Goal: Book appointment/travel/reservation

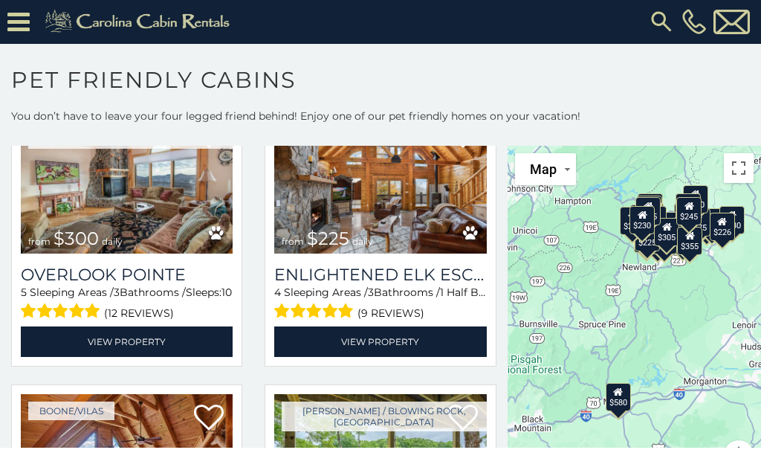
scroll to position [2935, 0]
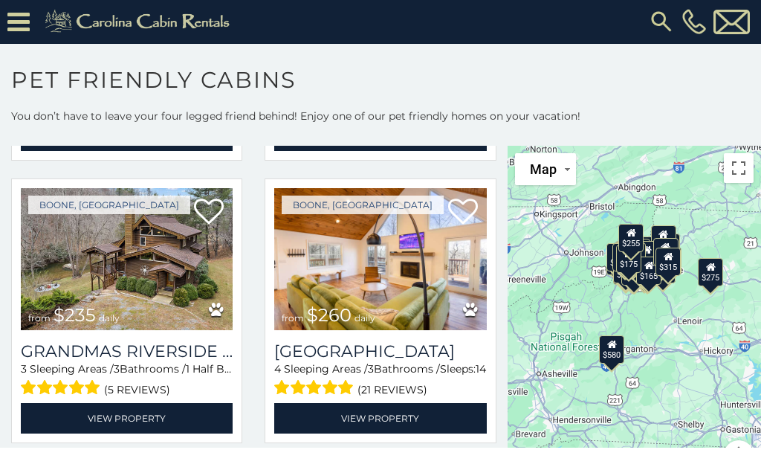
scroll to position [4838, 0]
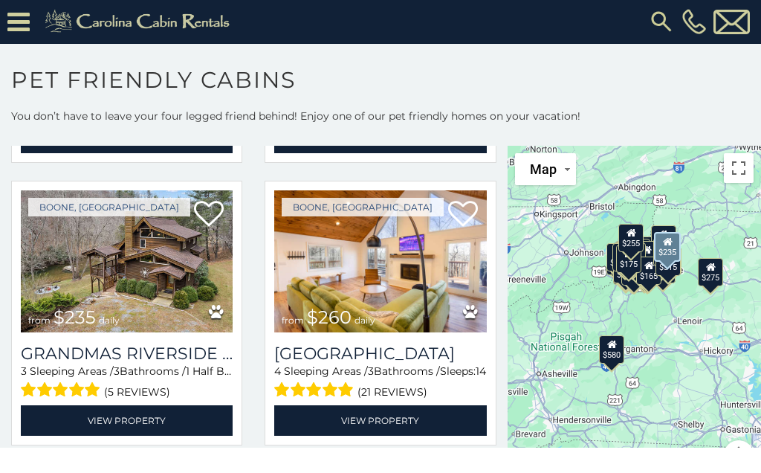
click at [181, 245] on img at bounding box center [127, 262] width 212 height 142
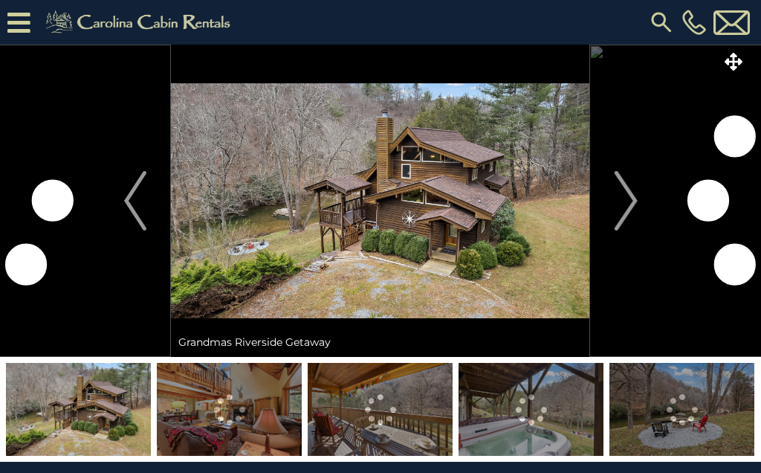
click at [618, 207] on img "Next" at bounding box center [626, 200] width 22 height 59
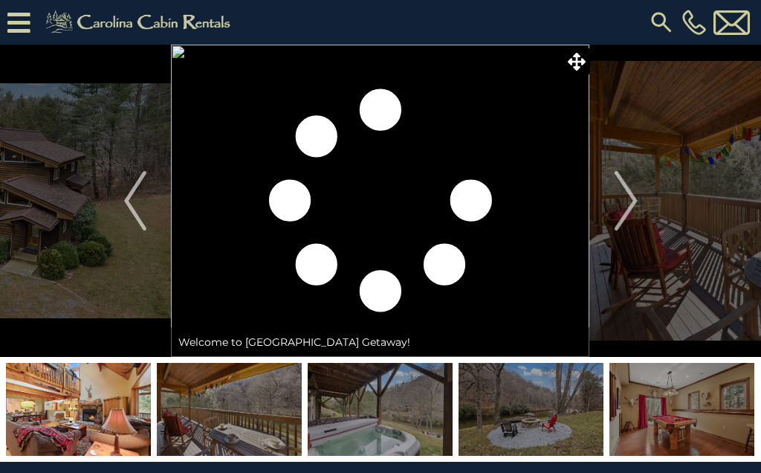
click at [627, 202] on img "Next" at bounding box center [626, 200] width 22 height 59
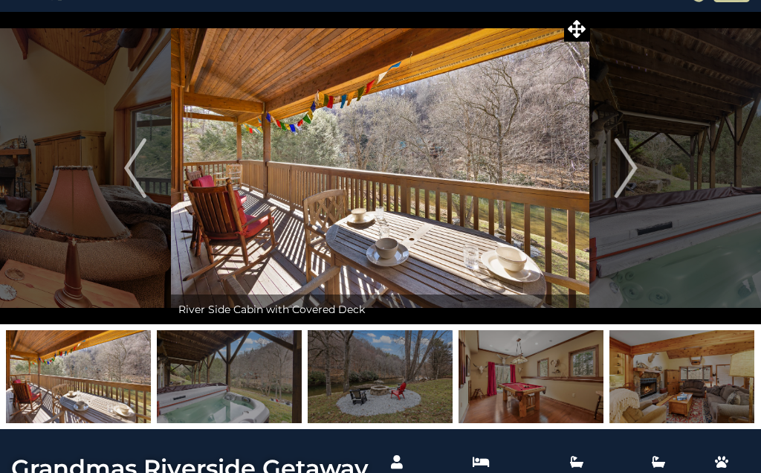
scroll to position [30, 0]
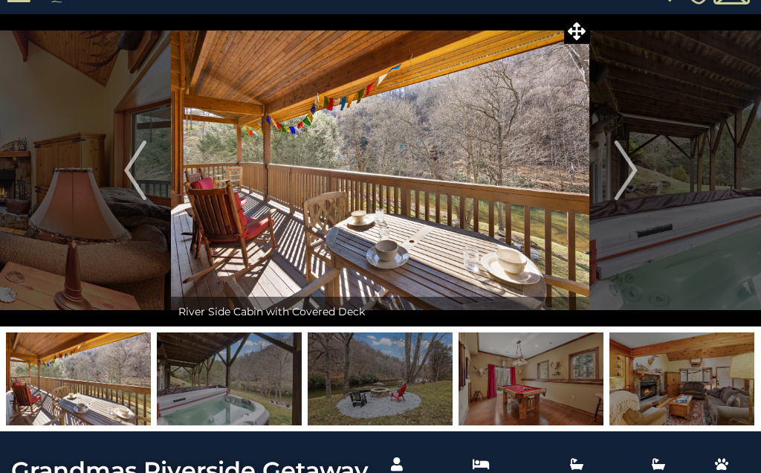
click at [613, 177] on button "Next" at bounding box center [626, 170] width 72 height 312
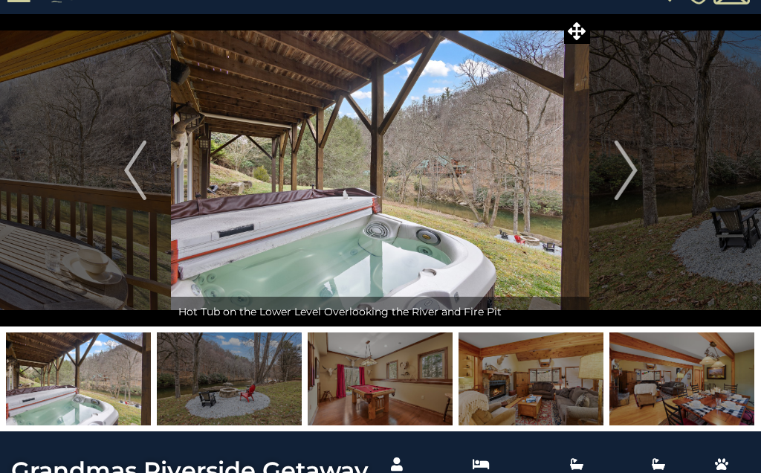
click at [616, 174] on img "Next" at bounding box center [626, 170] width 22 height 59
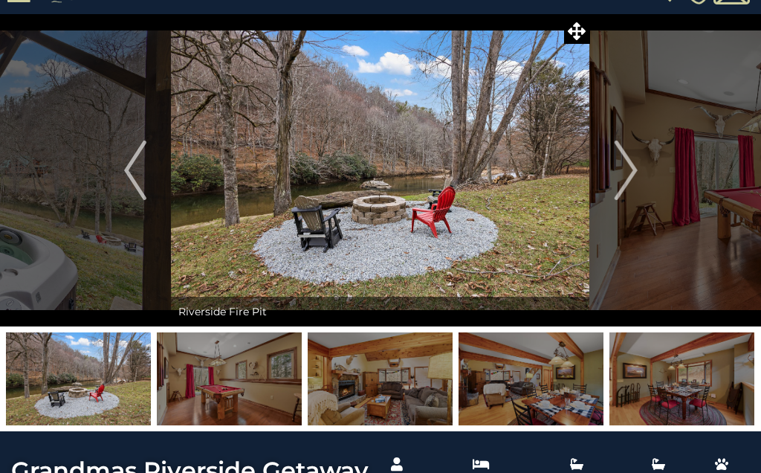
click at [612, 178] on button "Next" at bounding box center [626, 170] width 72 height 312
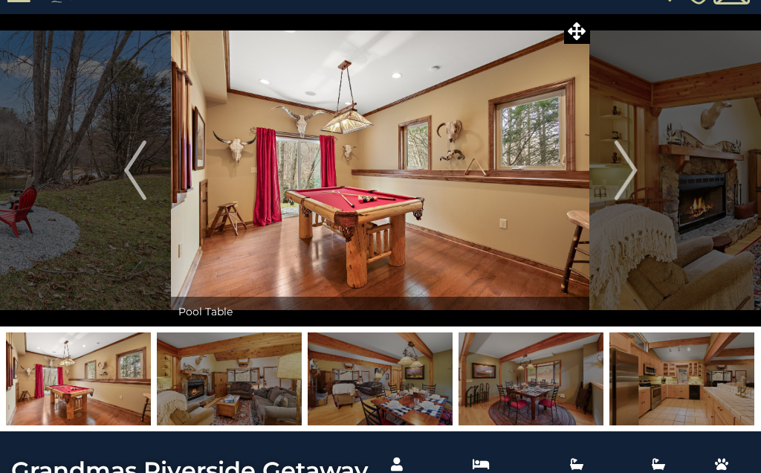
click at [625, 196] on img "Next" at bounding box center [626, 170] width 22 height 59
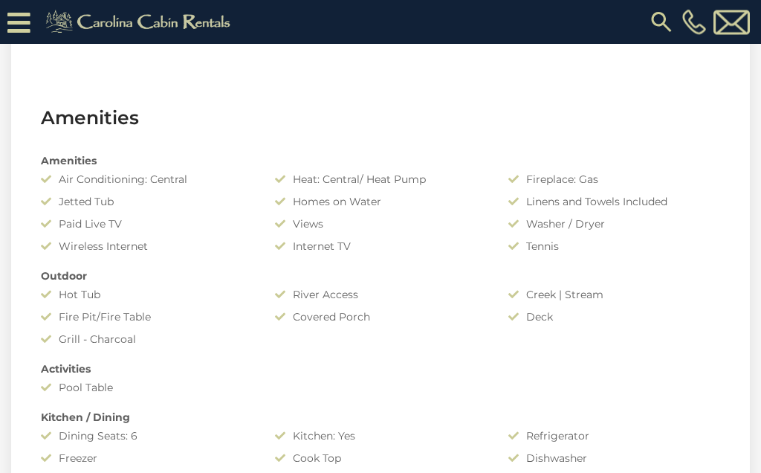
scroll to position [982, 0]
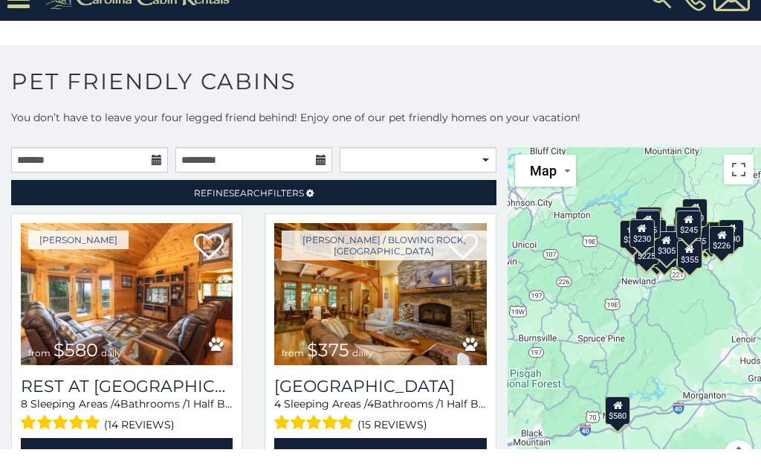
scroll to position [73, 0]
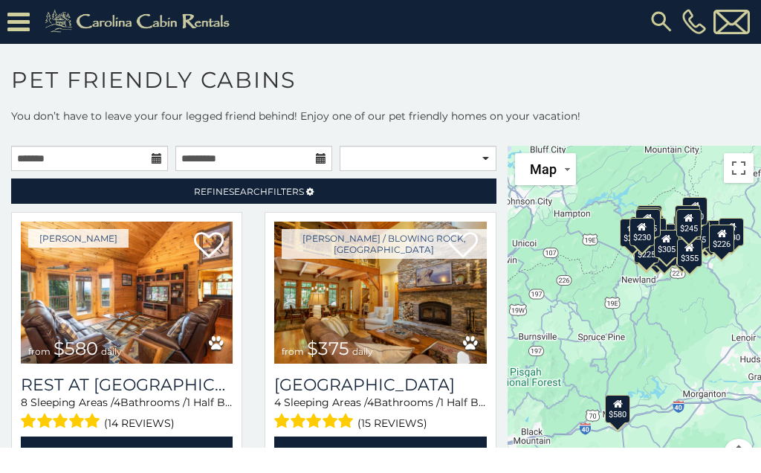
scroll to position [43, 0]
